Goal: Transaction & Acquisition: Purchase product/service

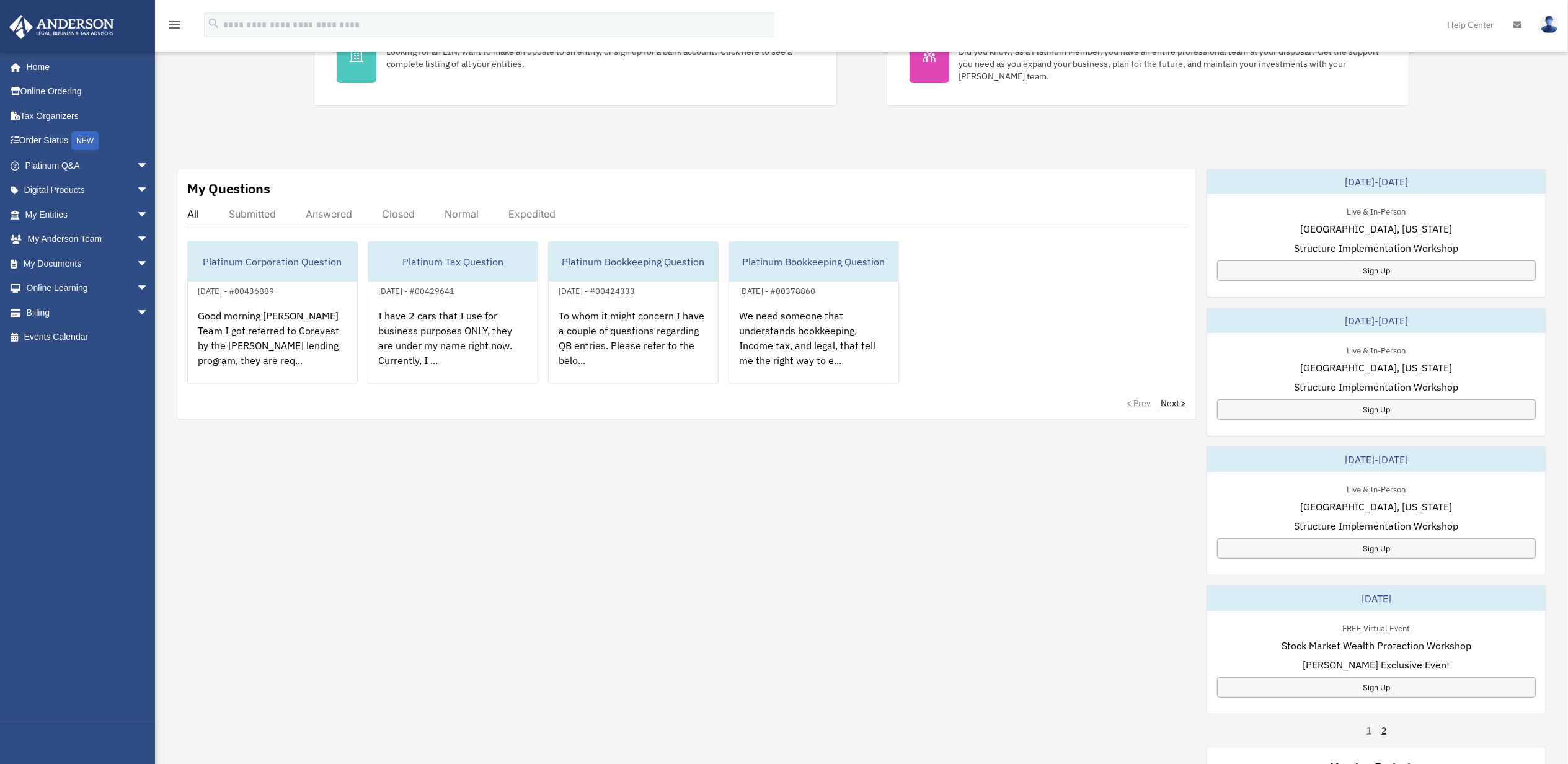
scroll to position [331, 0]
click at [136, 315] on span "arrow_drop_down" at bounding box center [148, 312] width 24 height 25
click at [109, 338] on link "$ Open Invoices" at bounding box center [92, 338] width 150 height 25
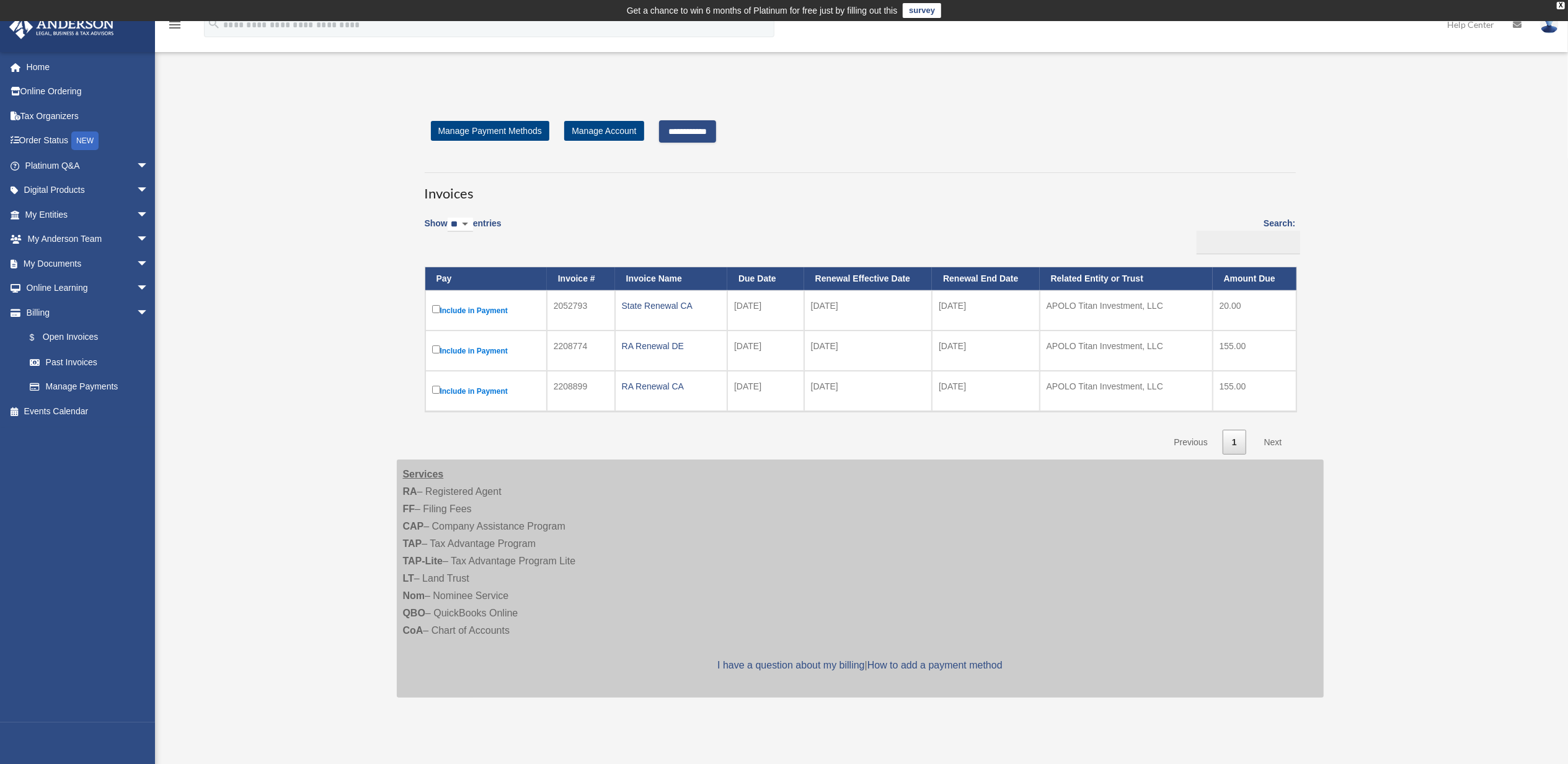
click at [705, 132] on input "**********" at bounding box center [687, 131] width 57 height 22
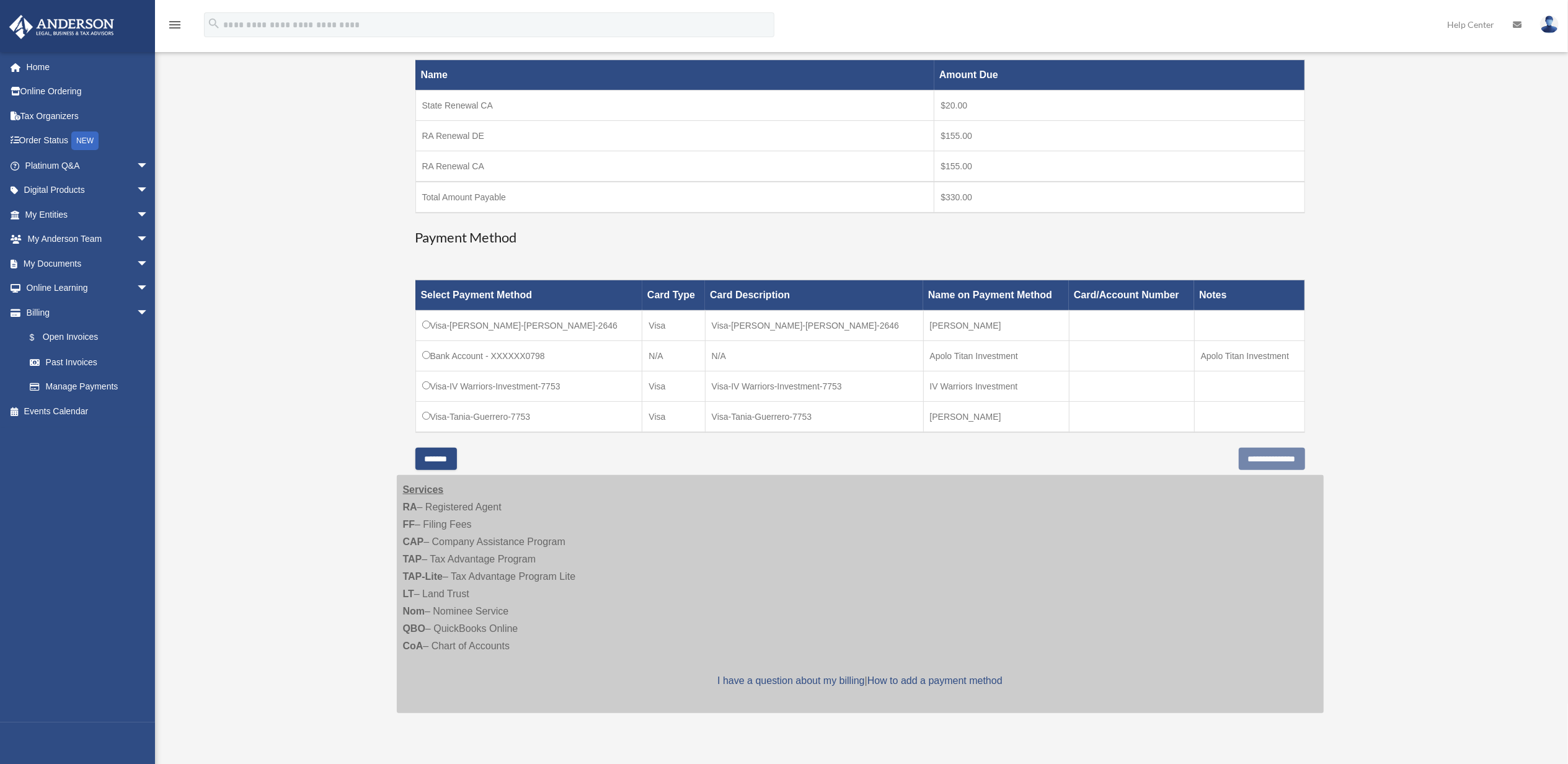
scroll to position [248, 0]
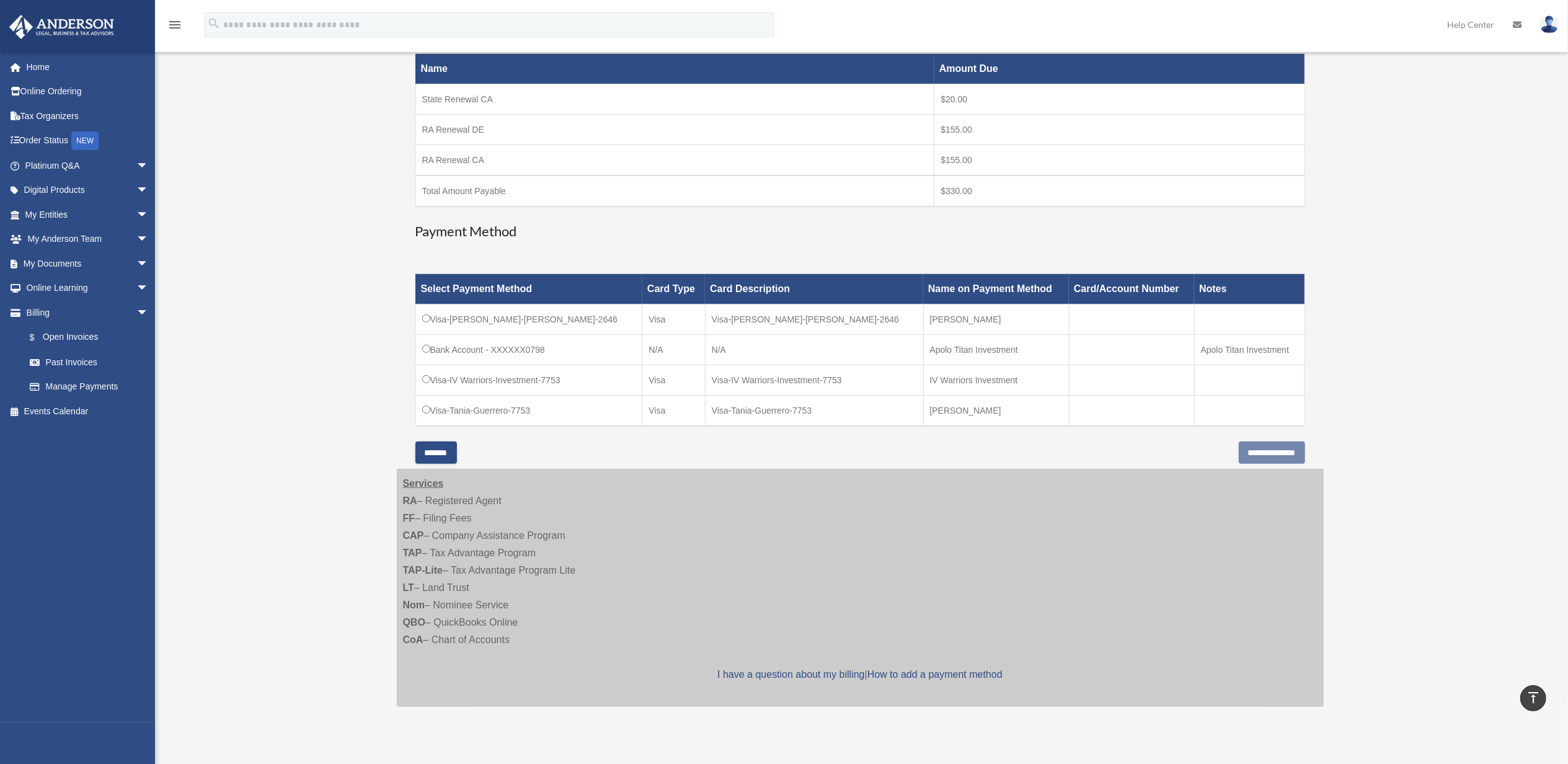
click at [427, 384] on td "Visa-IV Warriors-Investment-7753" at bounding box center [529, 380] width 227 height 30
click at [425, 344] on td "Bank Account - XXXXXX0798" at bounding box center [529, 349] width 227 height 30
click at [1262, 453] on input "**********" at bounding box center [1272, 453] width 66 height 22
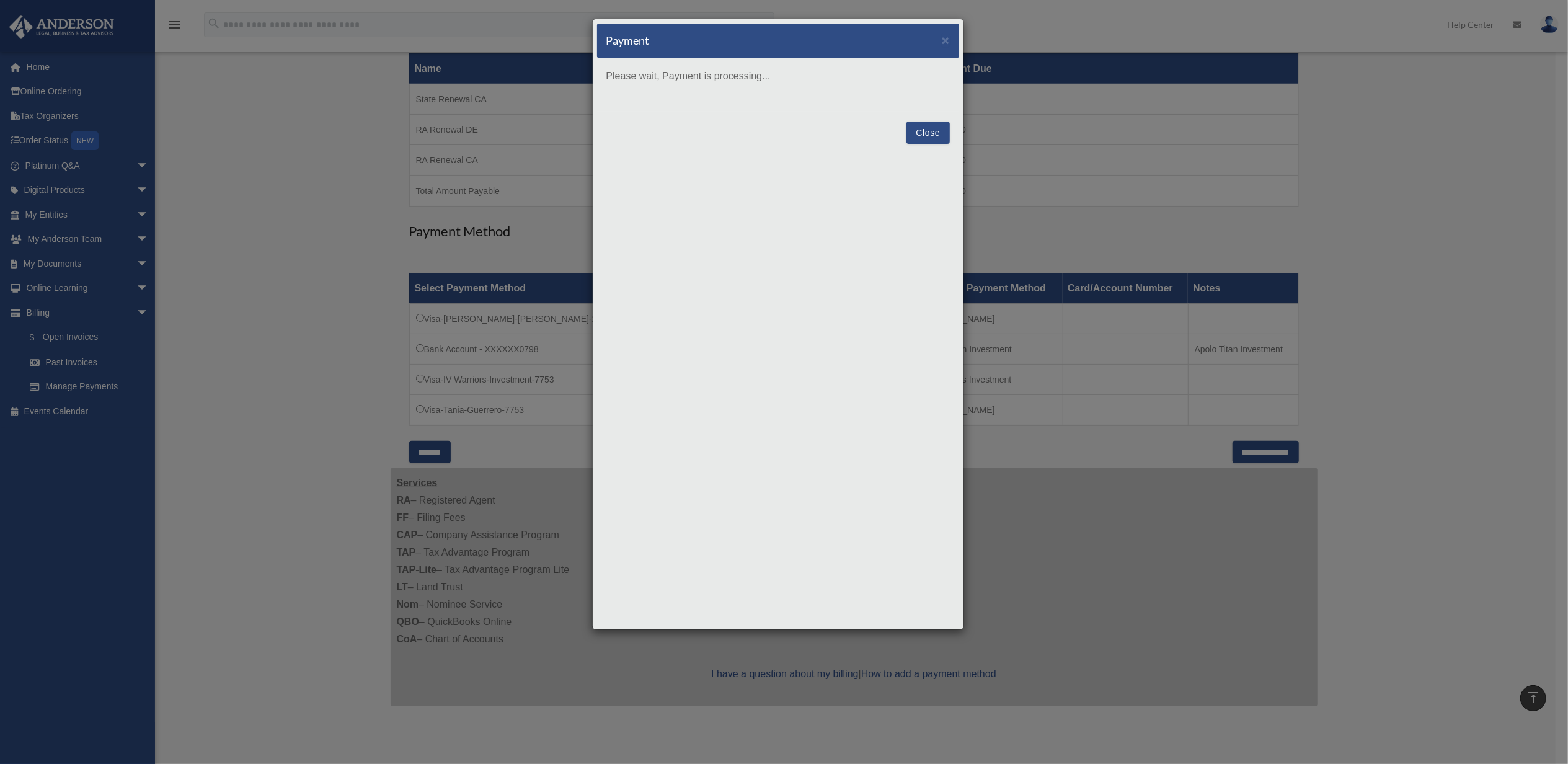
click at [916, 134] on button "Close" at bounding box center [929, 132] width 43 height 22
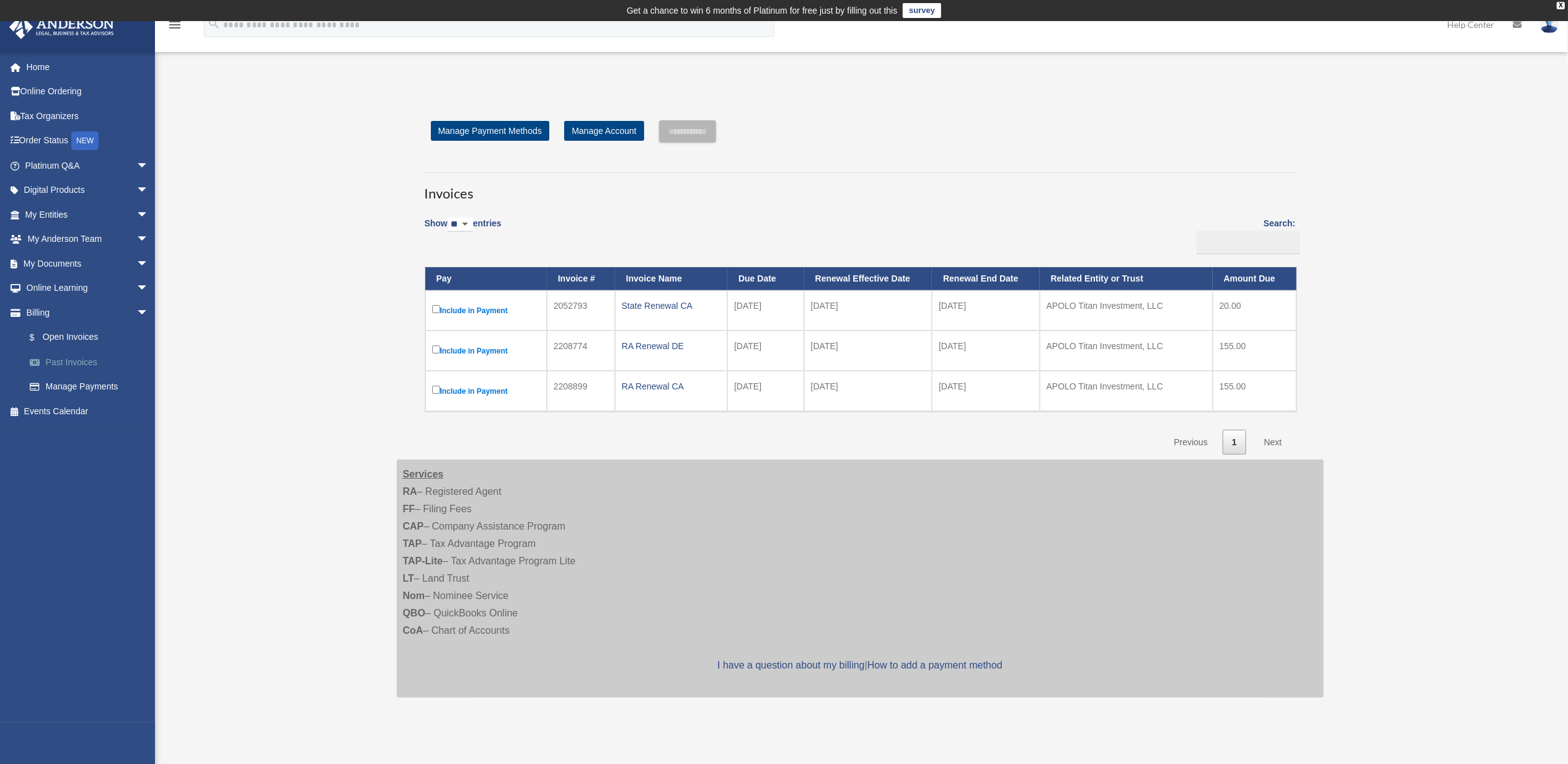
click at [59, 362] on link "Past Invoices" at bounding box center [92, 361] width 150 height 24
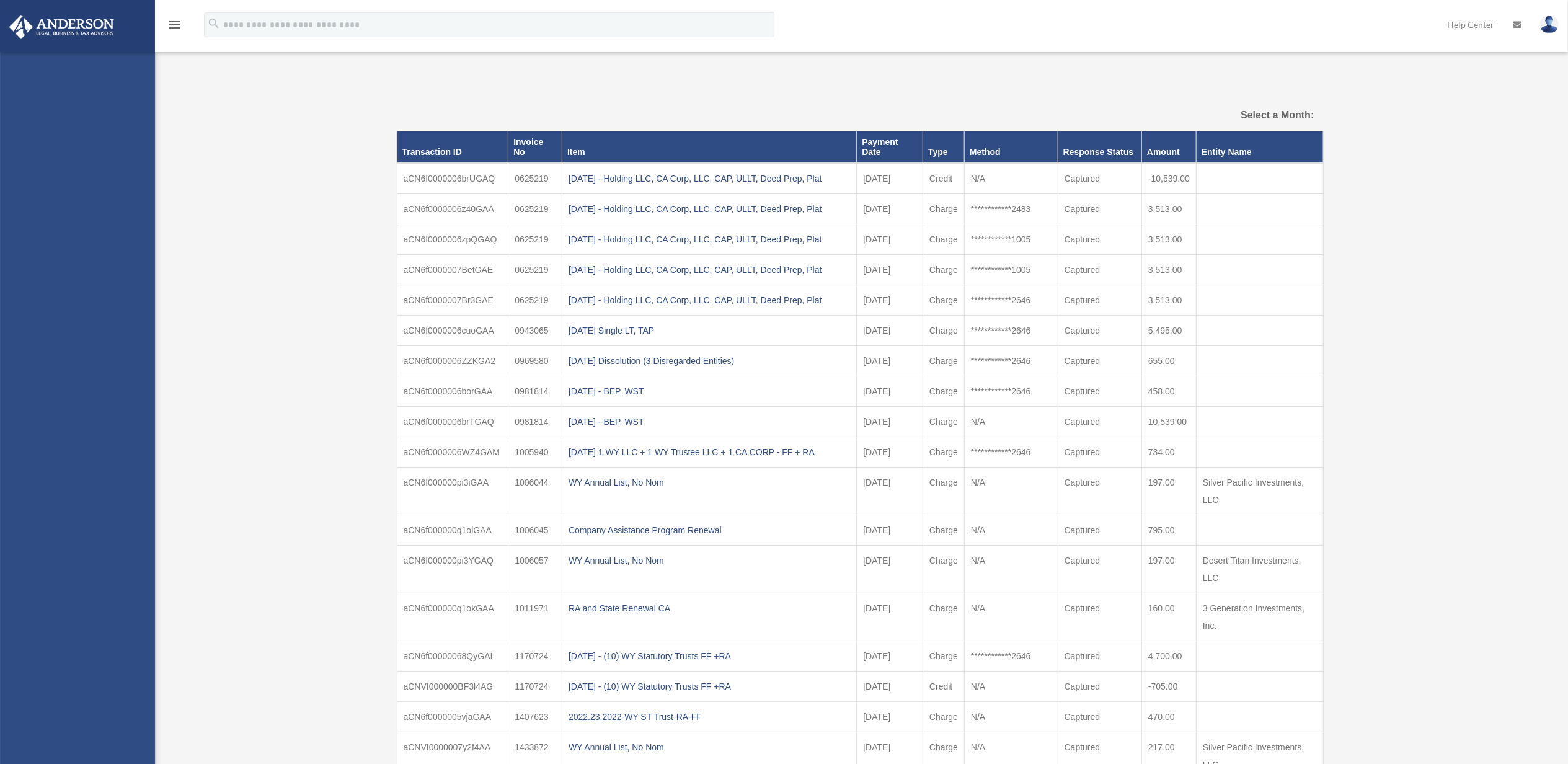
select select
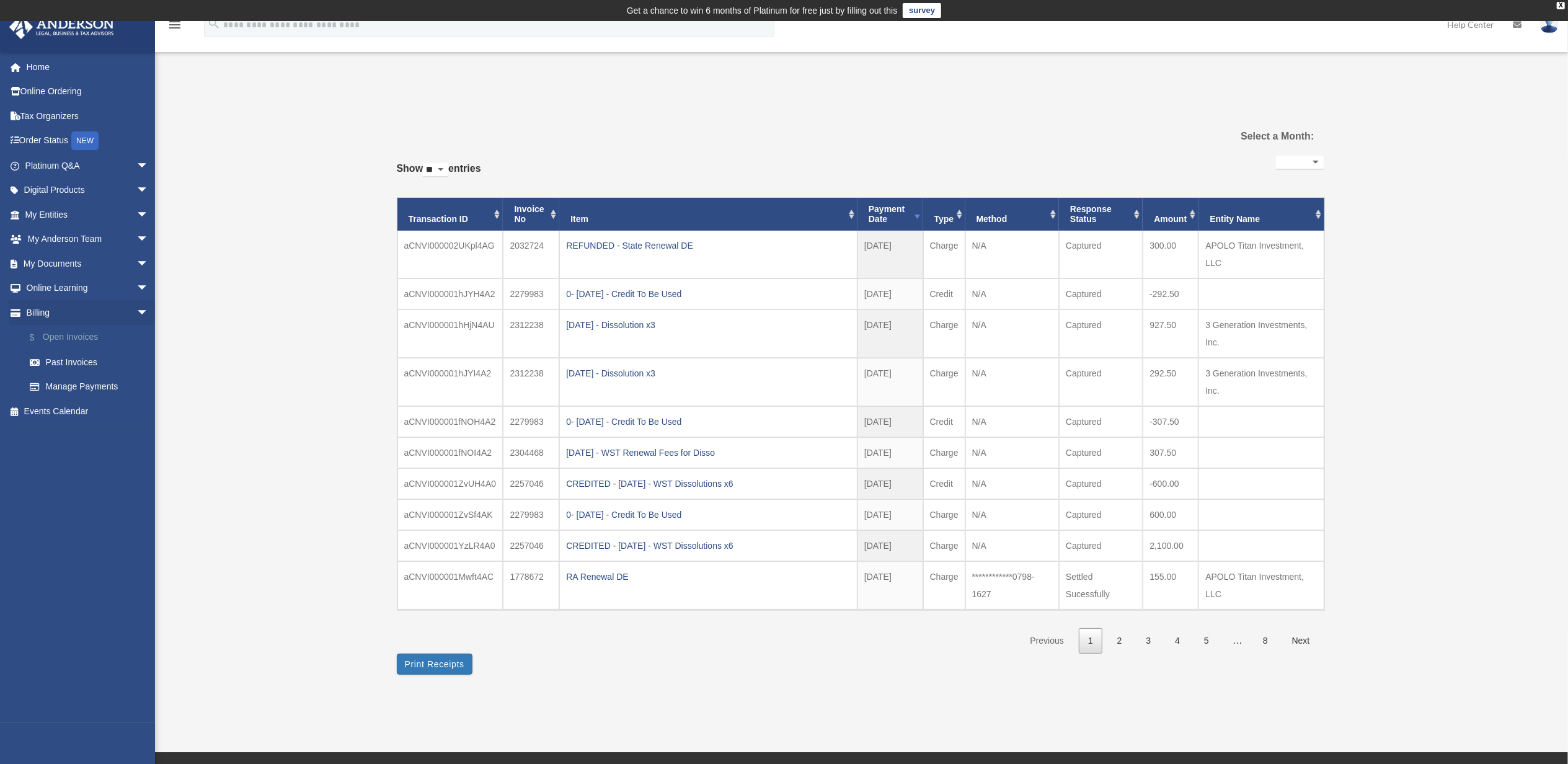
click at [58, 336] on link "$ Open Invoices" at bounding box center [92, 338] width 150 height 25
